Goal: Check status: Check status

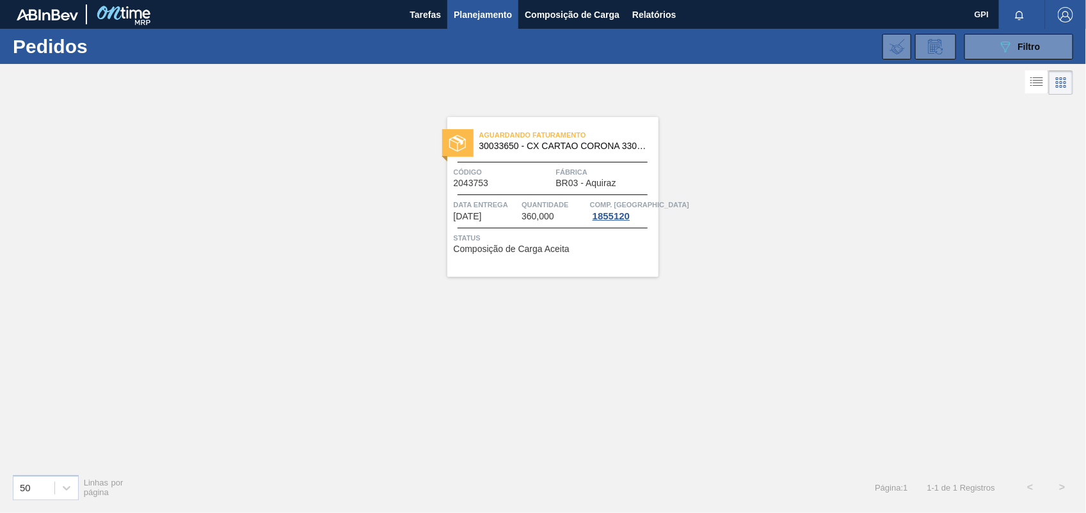
click at [694, 315] on div "Aguardando Faturamento 30033650 - CX CARTAO CORONA 330 C6 NIV24 Código 2043753 …" at bounding box center [543, 281] width 1086 height 366
click at [1032, 37] on button "089F7B8B-B2A5-4AFE-B5C0-19BA573D28AC Filtro" at bounding box center [1018, 47] width 109 height 26
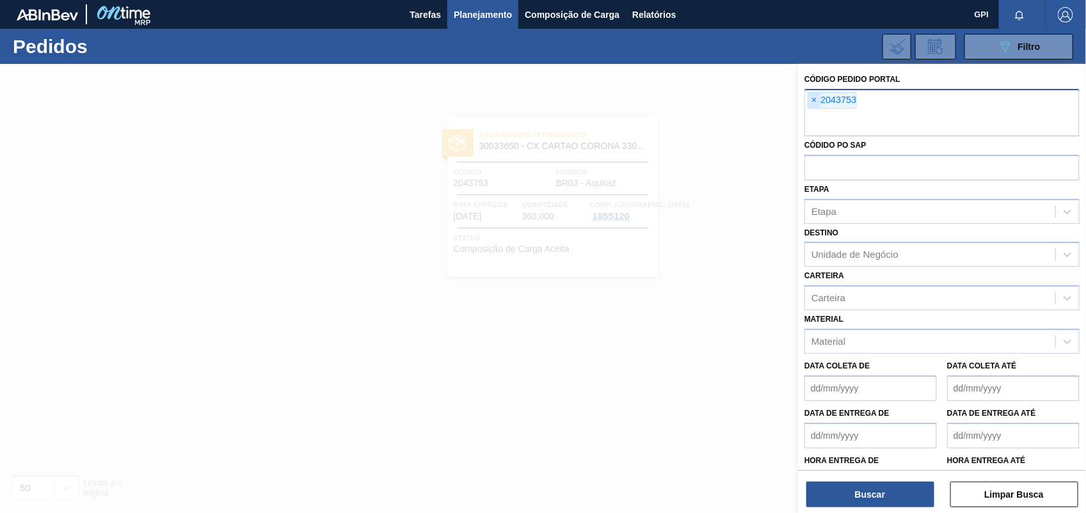
click at [818, 99] on span "×" at bounding box center [814, 100] width 12 height 15
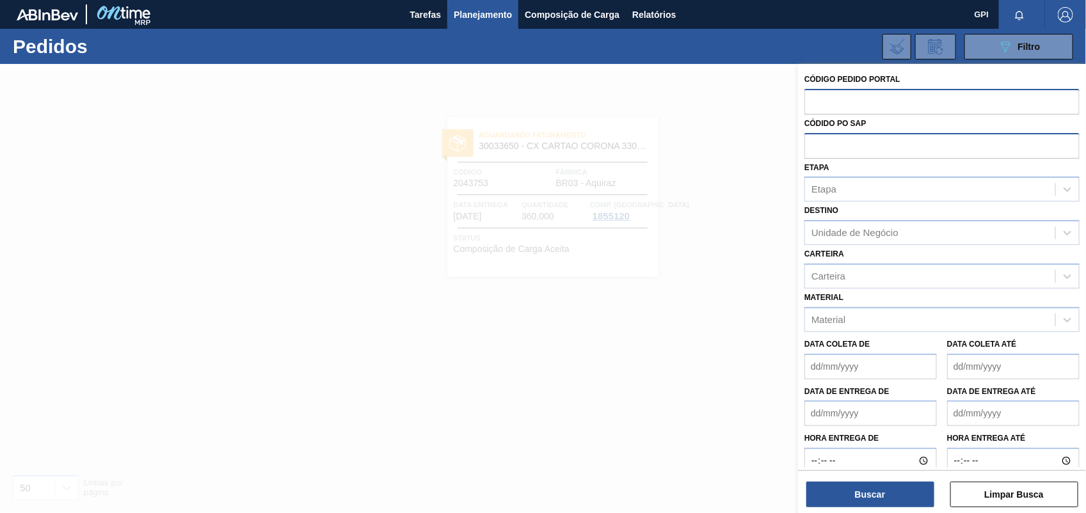
paste input "2038714"
type input "2038714"
click at [880, 487] on button "Buscar" at bounding box center [870, 495] width 128 height 26
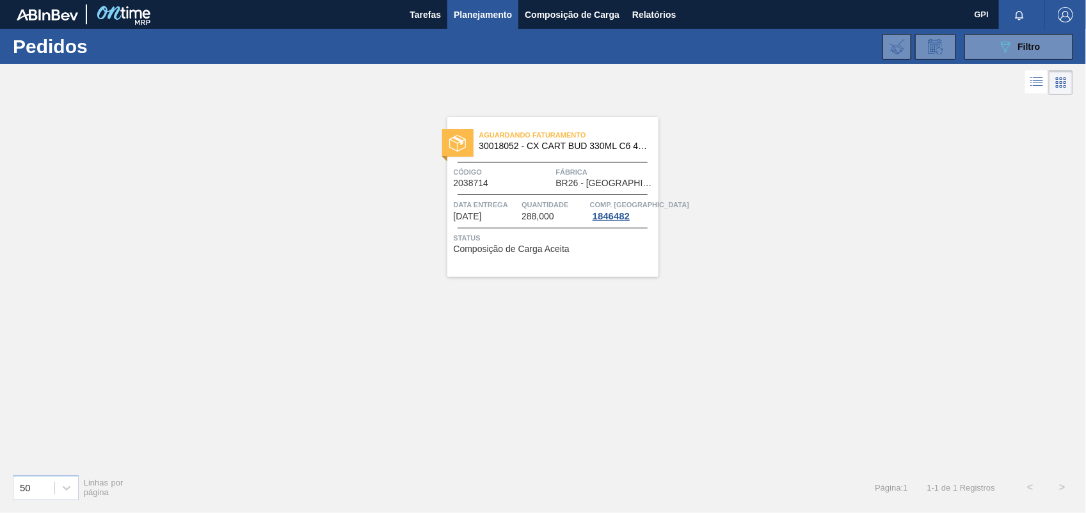
click at [547, 177] on span "Código" at bounding box center [503, 172] width 99 height 13
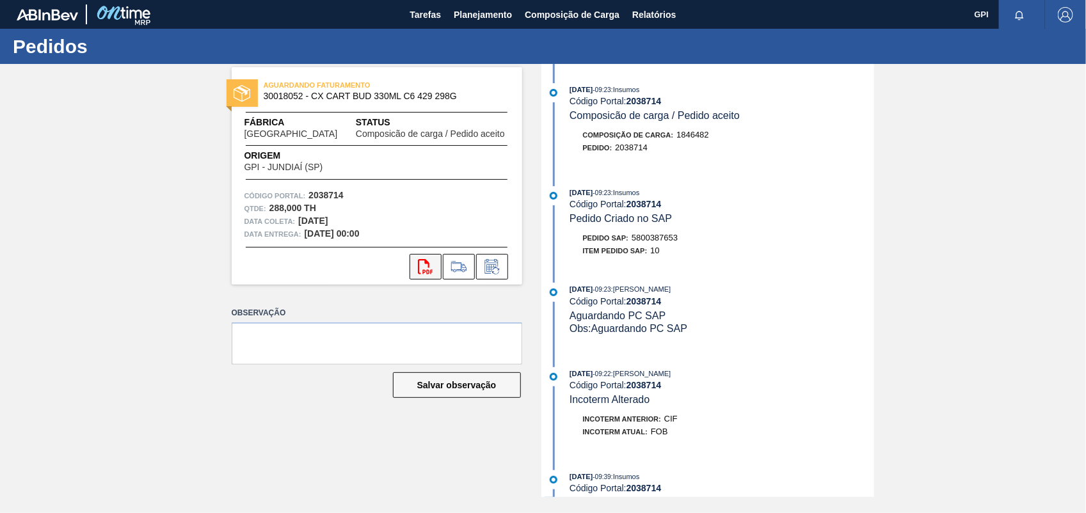
click at [417, 270] on button "svg{fill:#ff0000}" at bounding box center [426, 267] width 32 height 26
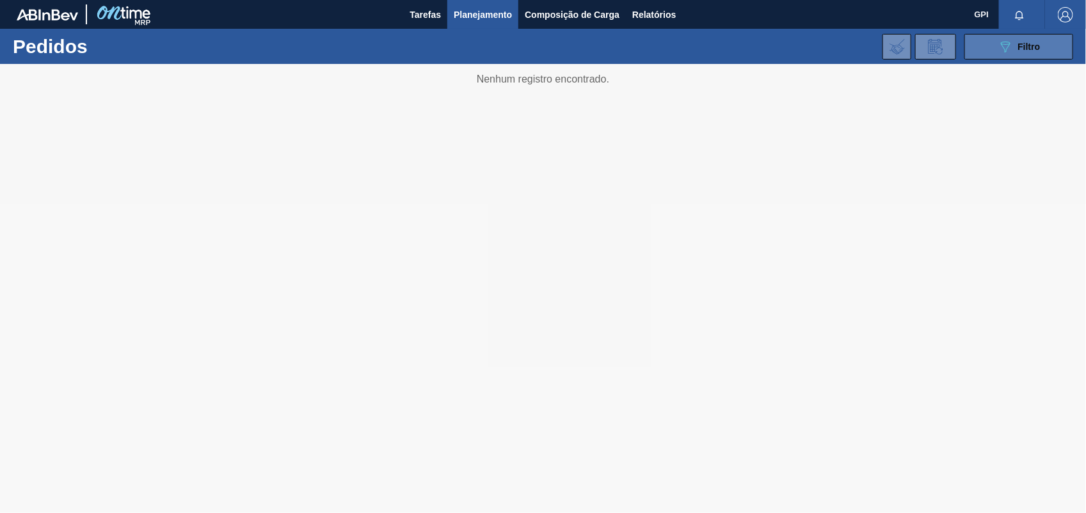
click at [995, 52] on button "089F7B8B-B2A5-4AFE-B5C0-19BA573D28AC Filtro" at bounding box center [1018, 47] width 109 height 26
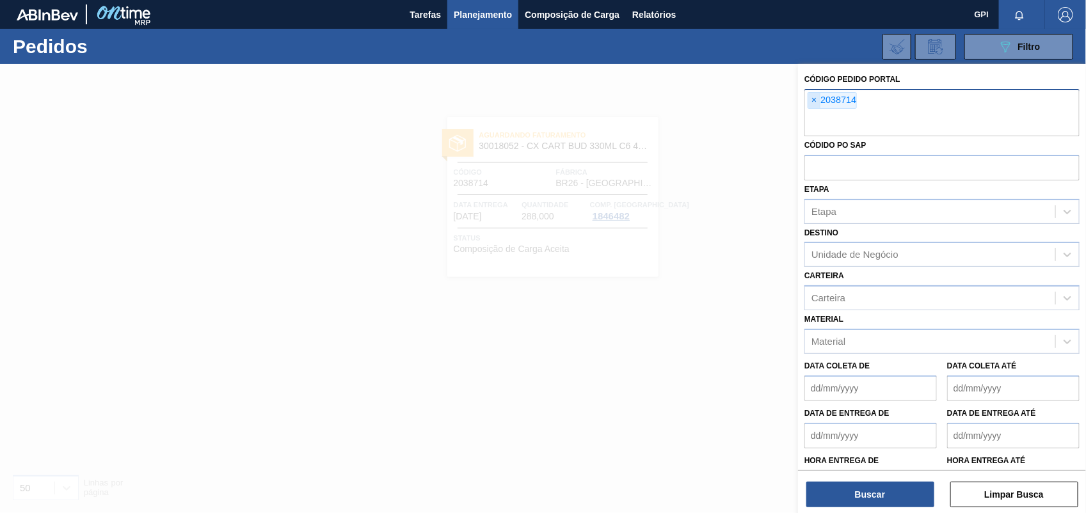
click at [813, 100] on span "×" at bounding box center [814, 100] width 12 height 15
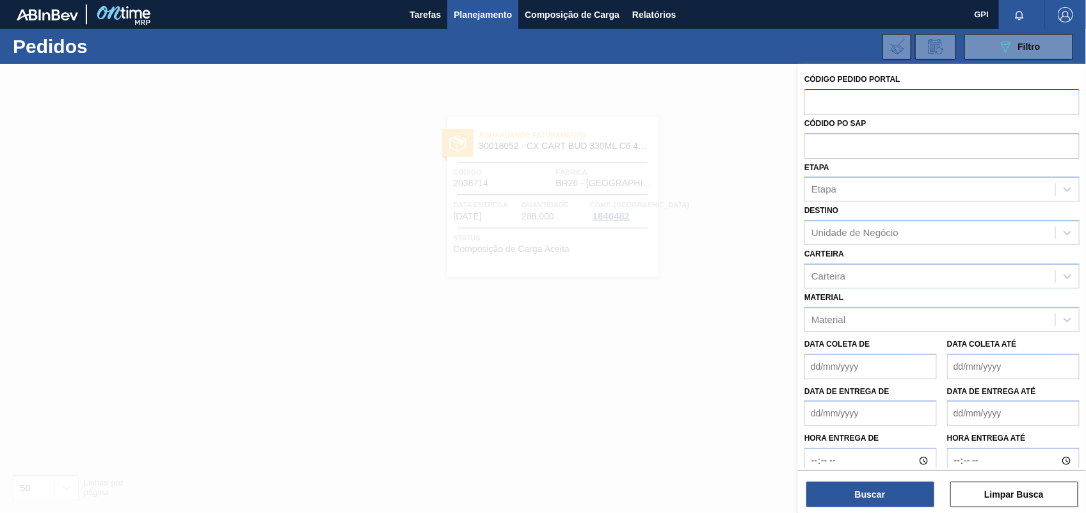
paste input "2037030"
type input "2037030"
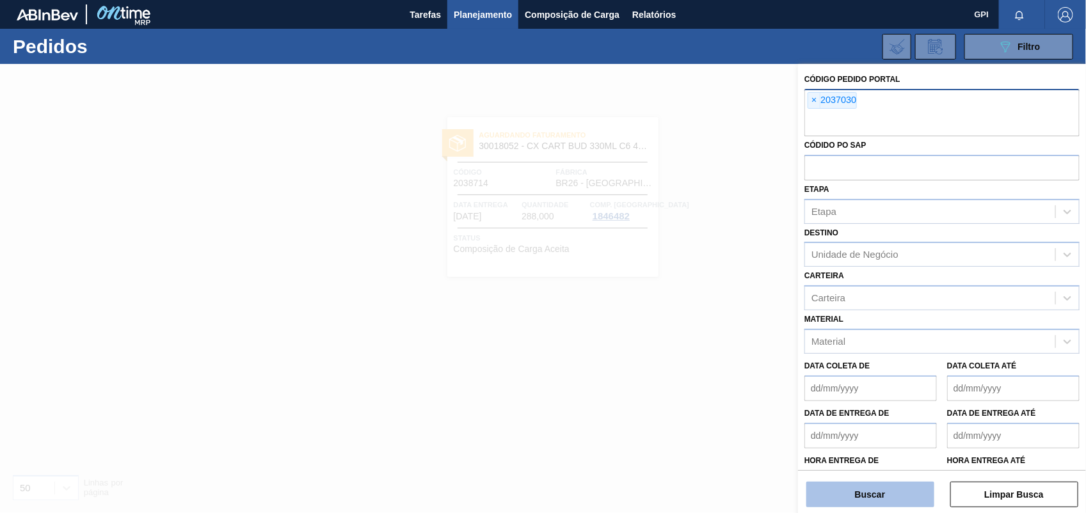
click at [902, 486] on button "Buscar" at bounding box center [870, 495] width 128 height 26
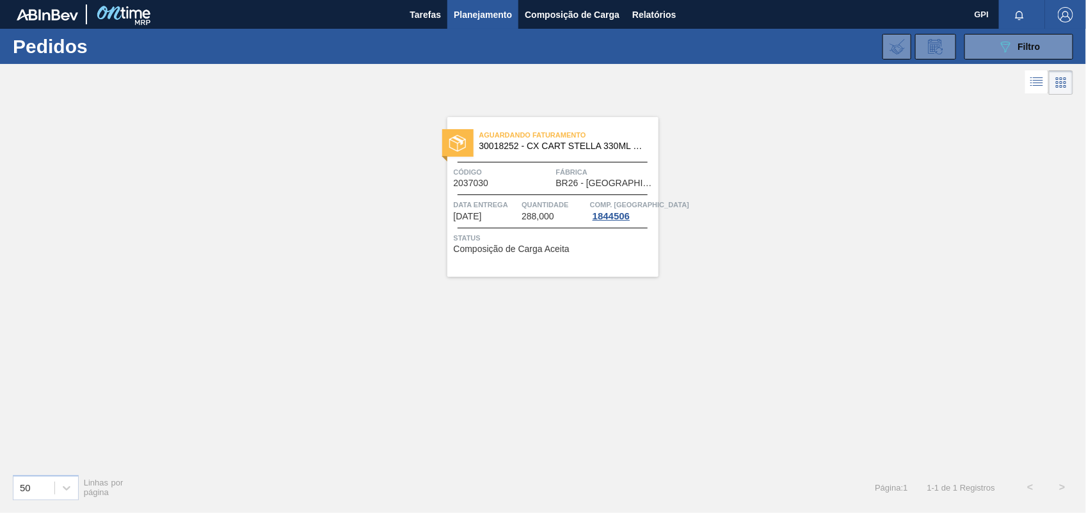
click at [536, 184] on div "Código 2037030" at bounding box center [503, 177] width 99 height 22
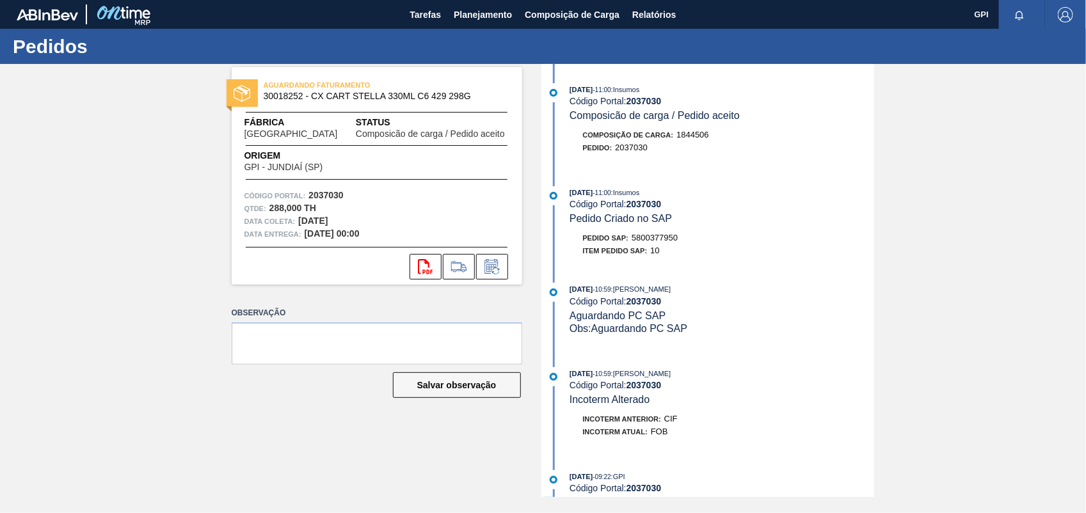
click at [331, 199] on strong "2037030" at bounding box center [325, 195] width 35 height 10
copy strong "2037030"
click at [420, 257] on button "svg{fill:#ff0000}" at bounding box center [426, 267] width 32 height 26
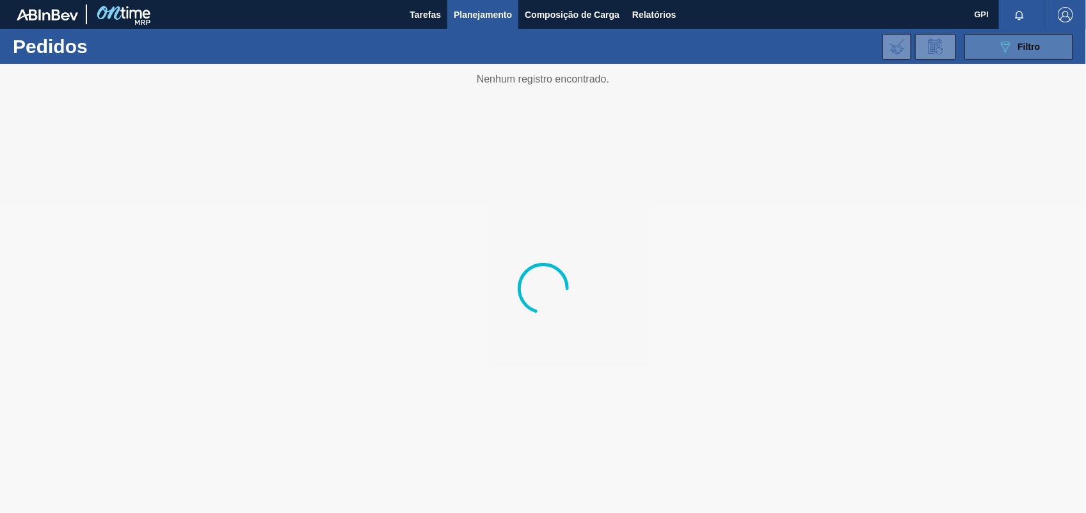
click at [992, 49] on button "089F7B8B-B2A5-4AFE-B5C0-19BA573D28AC Filtro" at bounding box center [1018, 47] width 109 height 26
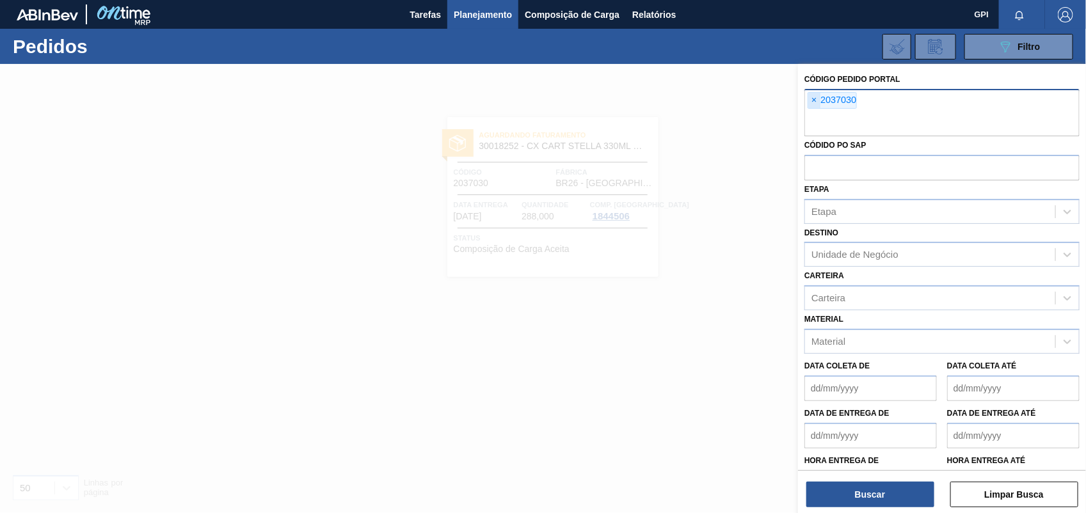
click at [813, 102] on span "×" at bounding box center [814, 100] width 12 height 15
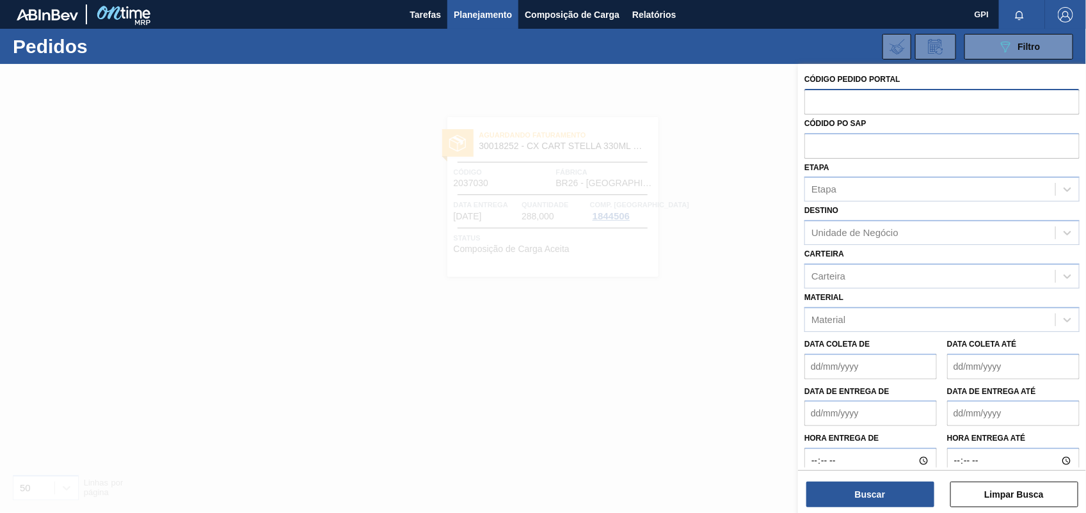
paste input "2038713"
type input "2038713"
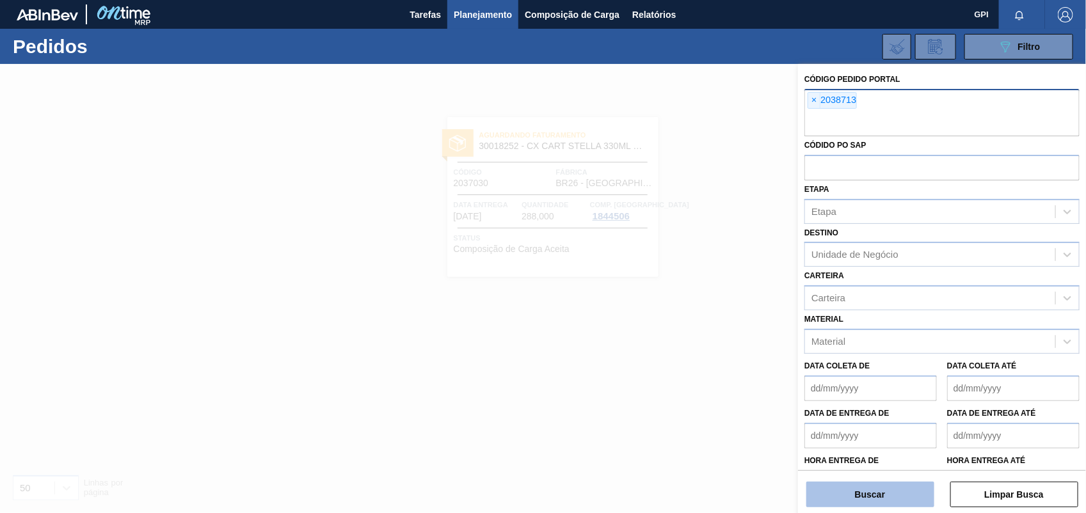
click at [904, 500] on button "Buscar" at bounding box center [870, 495] width 128 height 26
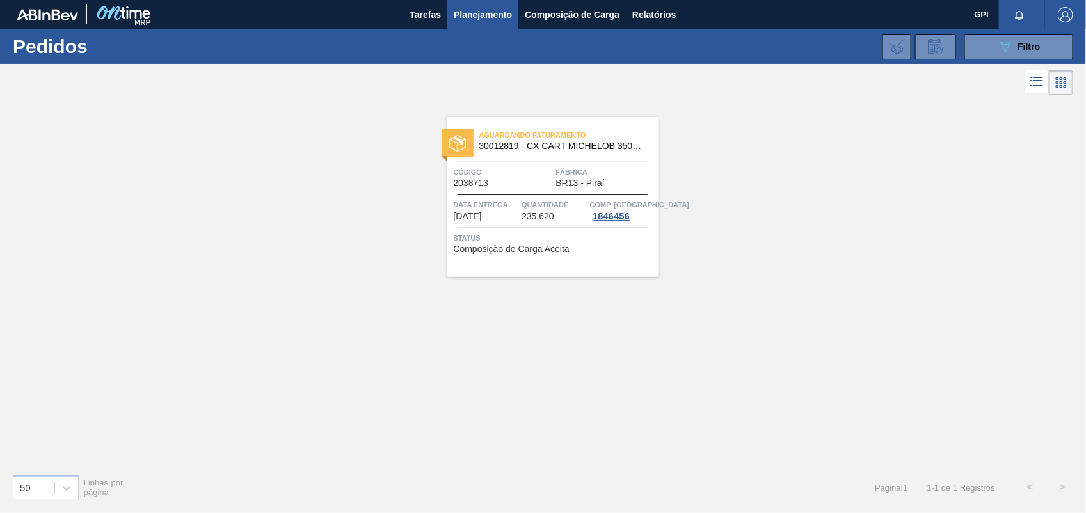
click at [542, 179] on div "Código 2038713" at bounding box center [503, 177] width 99 height 22
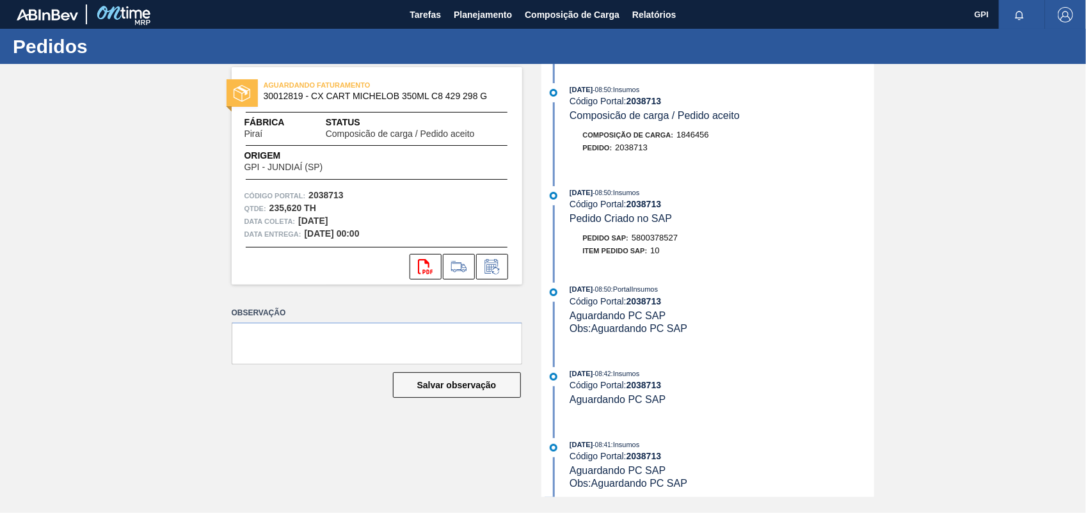
click at [314, 197] on strong "2038713" at bounding box center [325, 195] width 35 height 10
copy strong "2038713"
click at [437, 271] on button "svg{fill:#ff0000}" at bounding box center [426, 267] width 32 height 26
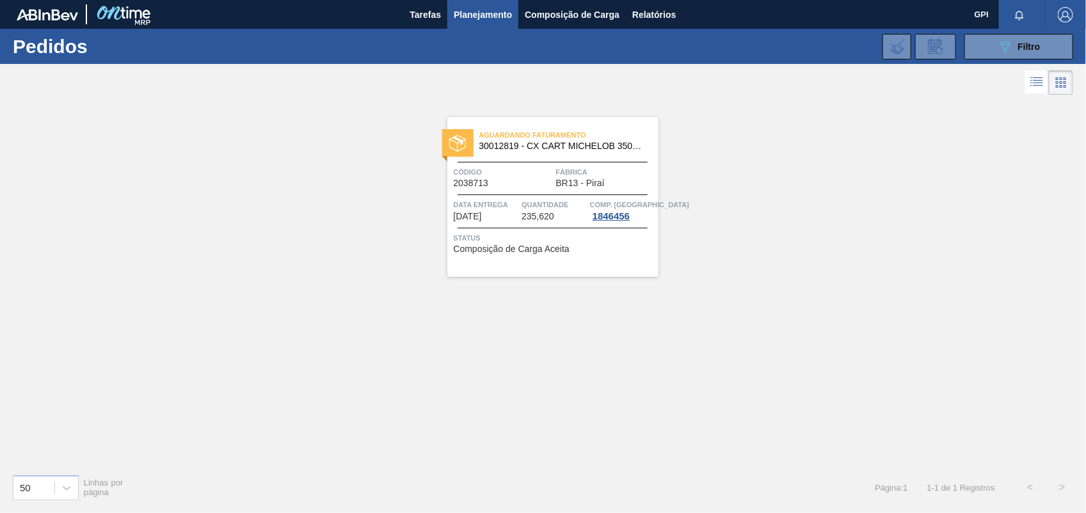
click at [1024, 60] on div "089F7B8B-B2A5-4AFE-B5C0-19BA573D28AC Filtro Código Pedido Portal × 2038713 Códi…" at bounding box center [639, 47] width 879 height 38
click at [1008, 50] on icon "089F7B8B-B2A5-4AFE-B5C0-19BA573D28AC" at bounding box center [1005, 46] width 15 height 15
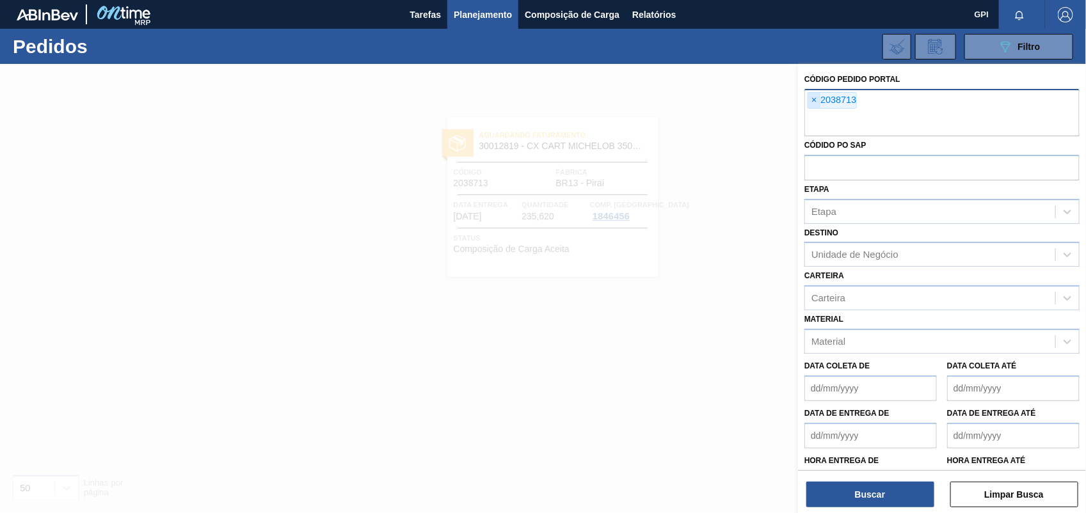
click at [810, 100] on span "×" at bounding box center [814, 100] width 12 height 15
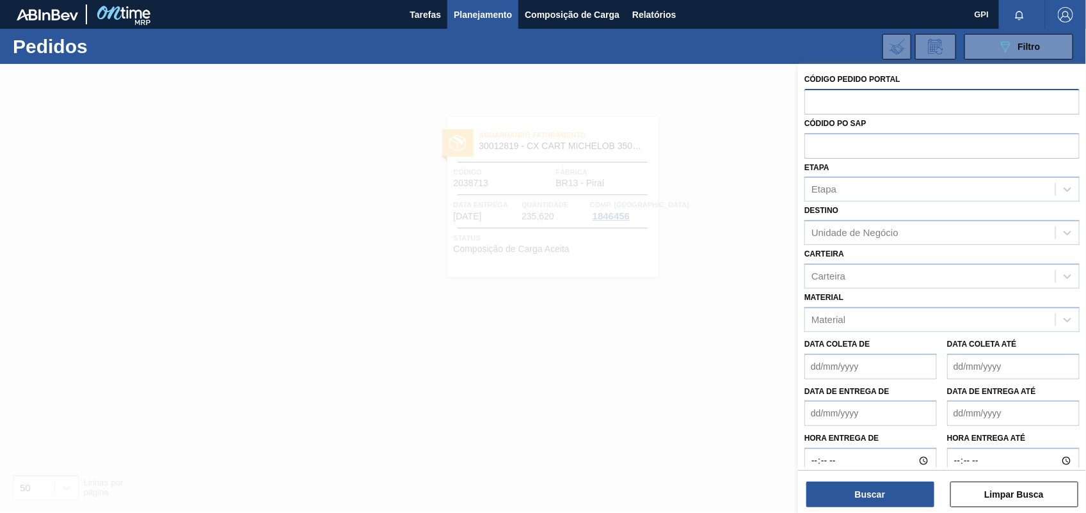
paste input "2043637"
type input "2043637"
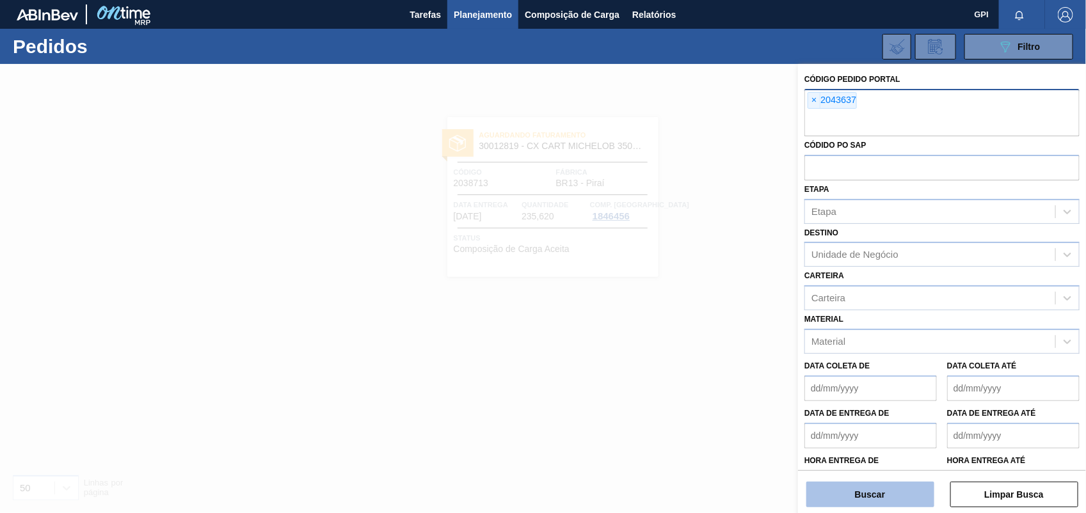
click at [933, 497] on button "Buscar" at bounding box center [870, 495] width 128 height 26
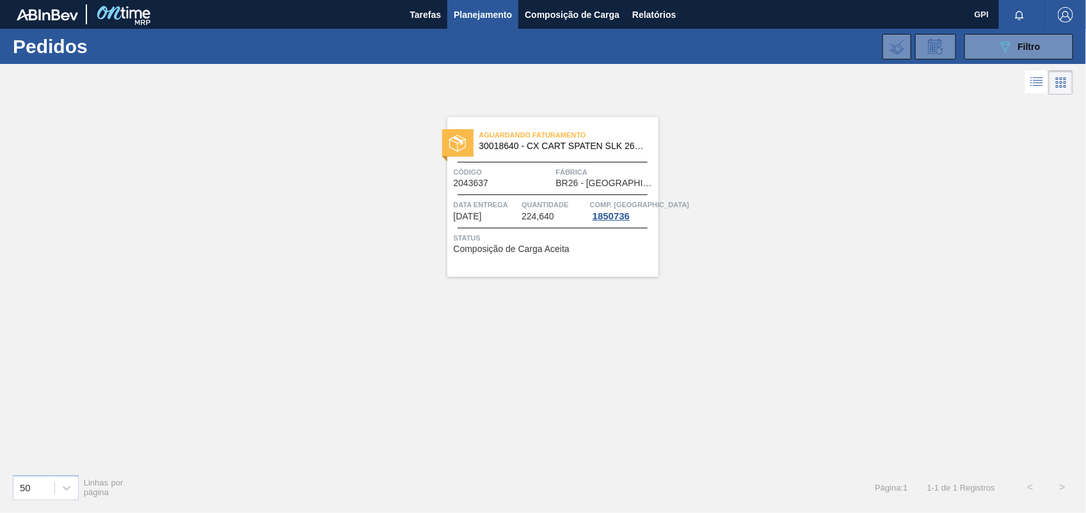
click at [503, 232] on span "Status" at bounding box center [555, 238] width 202 height 13
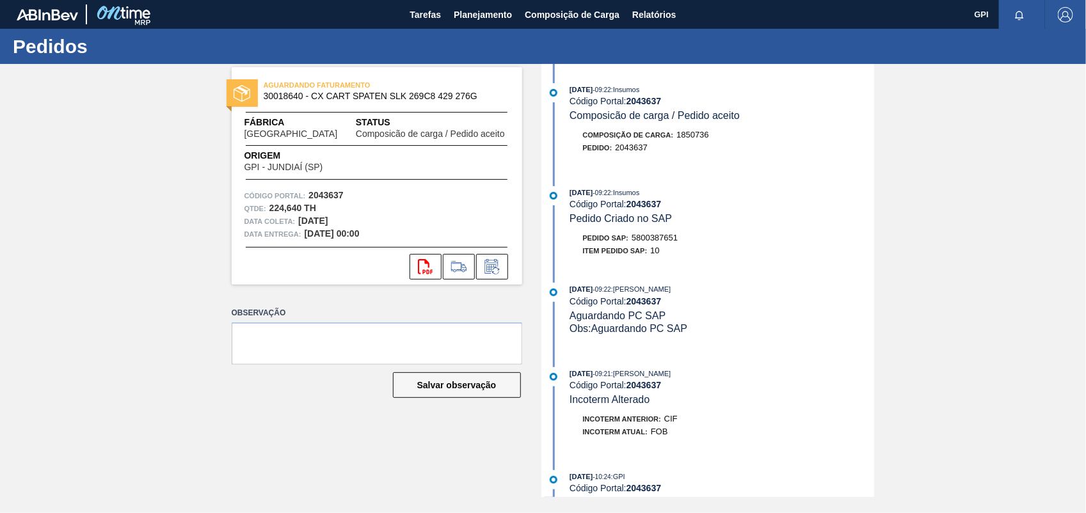
click at [315, 196] on strong "2043637" at bounding box center [325, 195] width 35 height 10
copy strong "2043637"
click at [330, 202] on div "Qtde : 224,640 TH" at bounding box center [376, 208] width 265 height 13
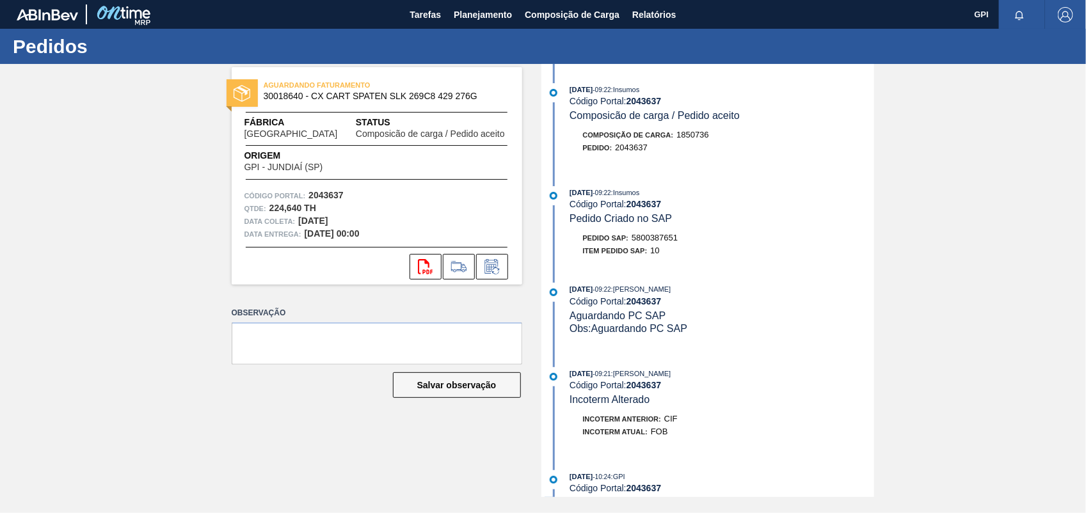
click at [330, 202] on div "Qtde : 224,640 TH" at bounding box center [376, 208] width 265 height 13
click at [324, 196] on strong "2043637" at bounding box center [325, 195] width 35 height 10
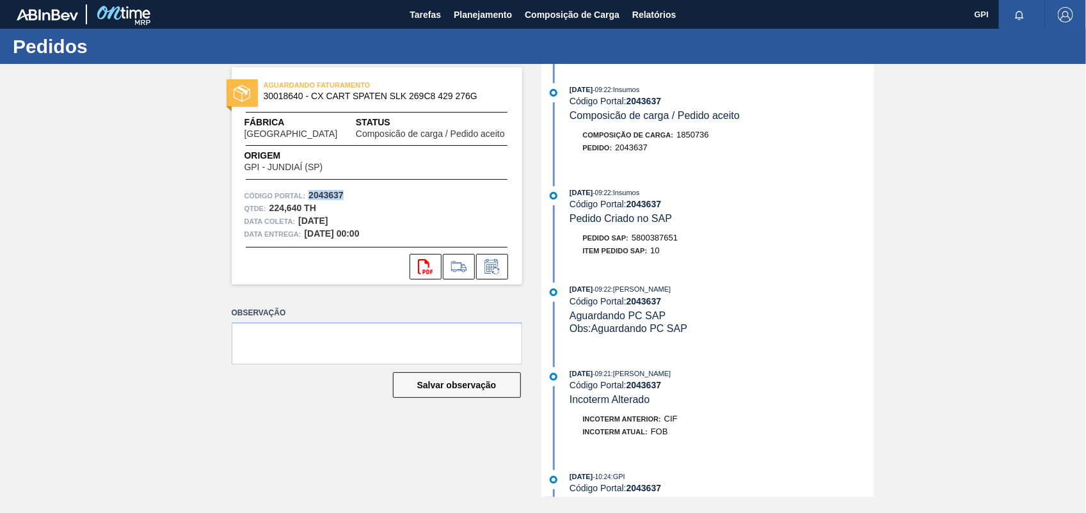
click at [324, 196] on strong "2043637" at bounding box center [325, 195] width 35 height 10
copy strong "2043637"
click at [423, 263] on icon "svg{fill:#ff0000}" at bounding box center [425, 266] width 15 height 15
